Goal: Task Accomplishment & Management: Manage account settings

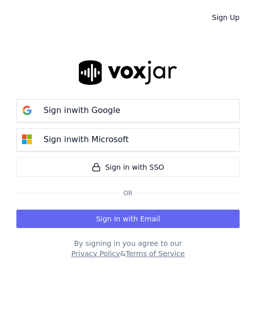
drag, startPoint x: 26, startPoint y: 191, endPoint x: 59, endPoint y: 203, distance: 34.6
click at [26, 191] on div "Or" at bounding box center [127, 193] width 223 height 8
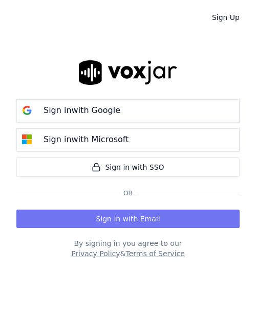
click at [66, 219] on button "Sign in with Email" at bounding box center [127, 219] width 223 height 18
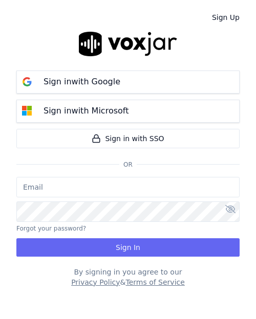
click at [88, 195] on input "email" at bounding box center [127, 187] width 223 height 20
paste input "[EMAIL_ADDRESS][DOMAIN_NAME]"
type input "[EMAIL_ADDRESS][DOMAIN_NAME]"
click at [11, 182] on div "Sign Up Sign in with Google Sign in with Microsoft Sign in with SSO Or [EMAIL_A…" at bounding box center [128, 159] width 256 height 319
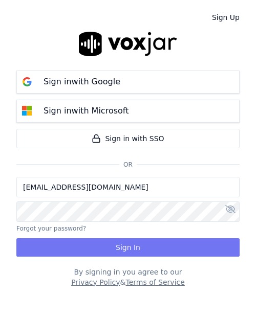
click at [92, 248] on button "Sign In" at bounding box center [127, 248] width 223 height 18
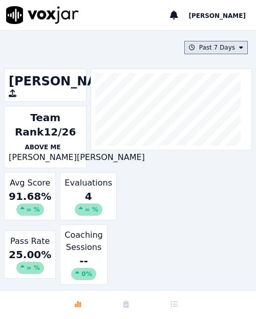
click at [214, 48] on button "Past 7 Days" at bounding box center [215, 47] width 63 height 13
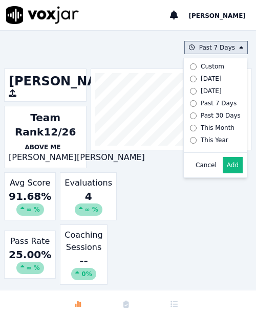
click at [201, 89] on div "Yesterday" at bounding box center [211, 91] width 21 height 8
click at [223, 174] on button "Add" at bounding box center [233, 165] width 20 height 16
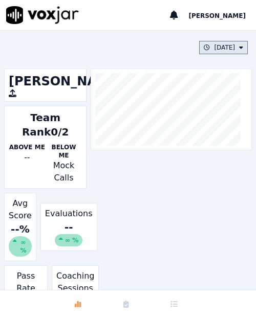
click at [223, 46] on button "Yesterday" at bounding box center [223, 47] width 49 height 13
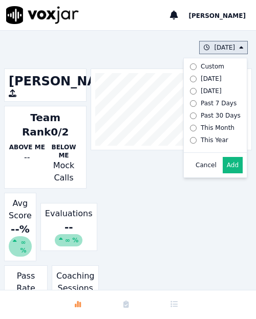
click at [205, 102] on div "Past 7 Days" at bounding box center [219, 103] width 36 height 8
click at [217, 163] on div "Cancel Add" at bounding box center [215, 165] width 63 height 25
click at [223, 169] on button "Add" at bounding box center [233, 165] width 20 height 16
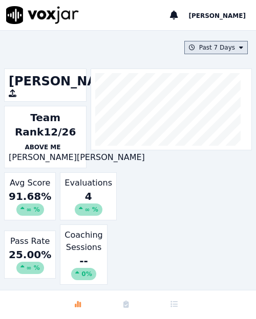
click at [213, 49] on button "Past 7 Days" at bounding box center [215, 47] width 63 height 13
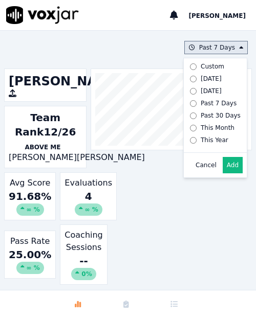
click at [203, 116] on div "Past 30 Days" at bounding box center [221, 116] width 40 height 8
click at [223, 174] on button "Add" at bounding box center [233, 165] width 20 height 16
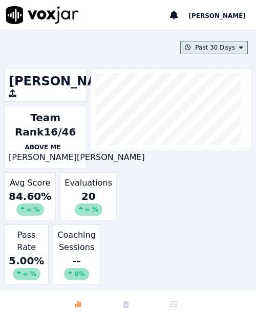
click at [223, 52] on button "Past 30 Days" at bounding box center [214, 47] width 68 height 13
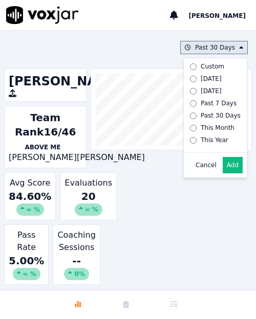
click at [210, 107] on div "Past 7 Days" at bounding box center [219, 103] width 36 height 8
click at [223, 170] on button "Add" at bounding box center [233, 165] width 20 height 16
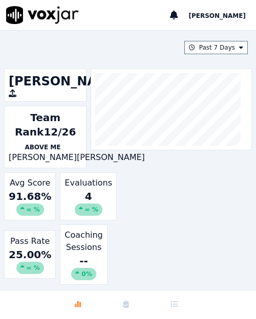
click at [77, 164] on p "[PERSON_NAME]" at bounding box center [111, 158] width 68 height 12
